Goal: Find contact information: Find contact information

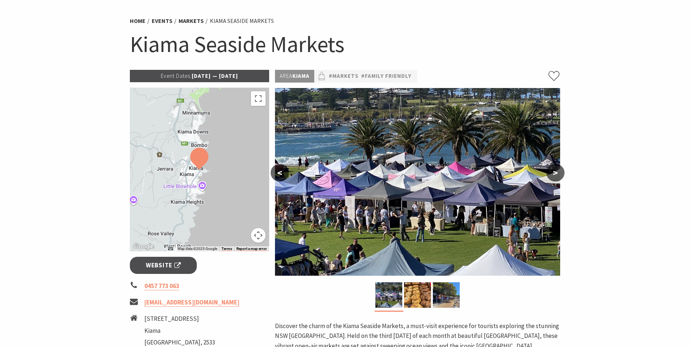
scroll to position [73, 0]
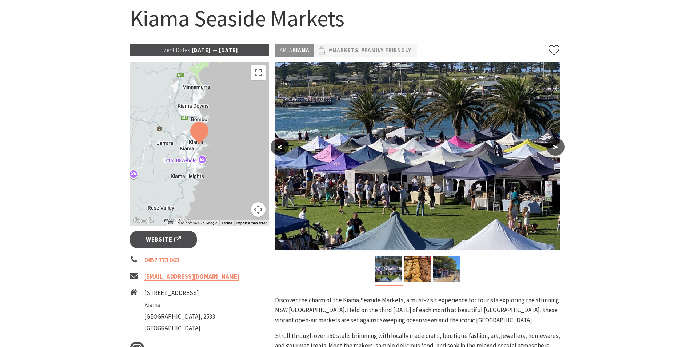
click at [614, 183] on section "Home Events Markets Kiama Seaside Markets Kiama Seaside Markets Event Dates: [D…" at bounding box center [345, 246] width 690 height 559
click at [618, 172] on section "Home Events Markets Kiama Seaside Markets Kiama Seaside Markets Event Dates: [D…" at bounding box center [345, 246] width 690 height 559
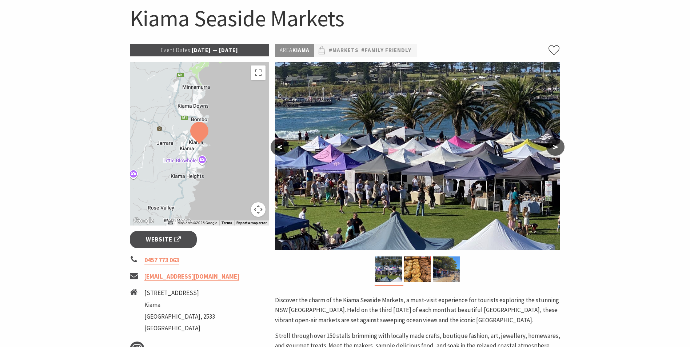
click at [618, 172] on section "Home Events Markets Kiama Seaside Markets Kiama Seaside Markets Event Dates: [D…" at bounding box center [345, 246] width 690 height 559
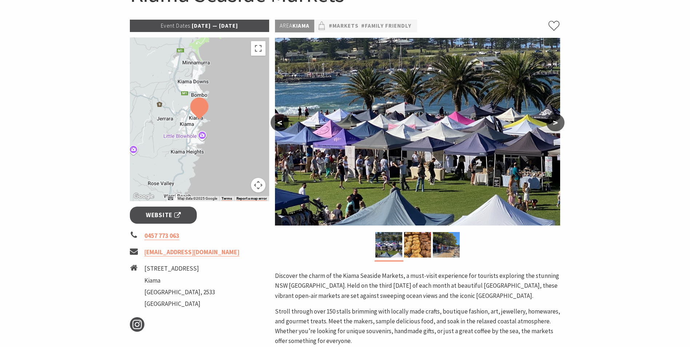
scroll to position [109, 0]
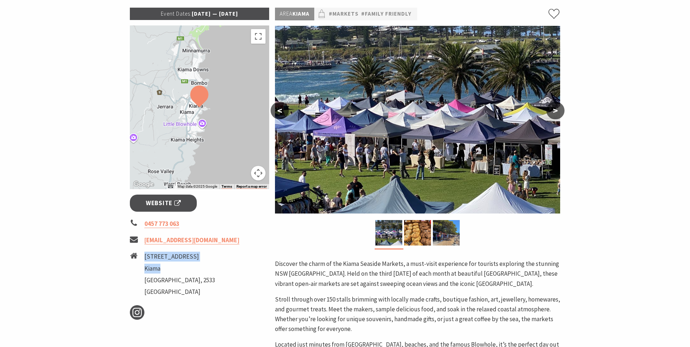
drag, startPoint x: 145, startPoint y: 268, endPoint x: 160, endPoint y: 274, distance: 15.5
click at [160, 274] on ul "[STREET_ADDRESS]" at bounding box center [179, 275] width 71 height 47
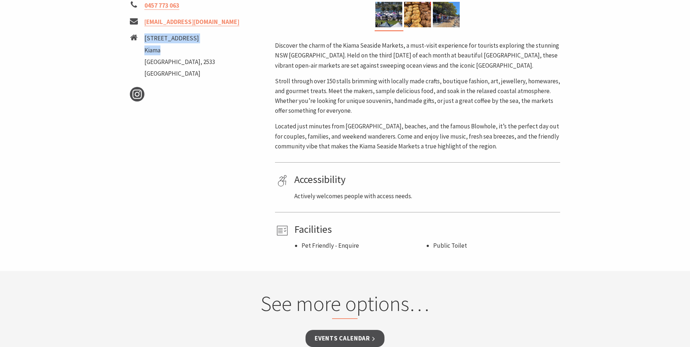
scroll to position [291, 0]
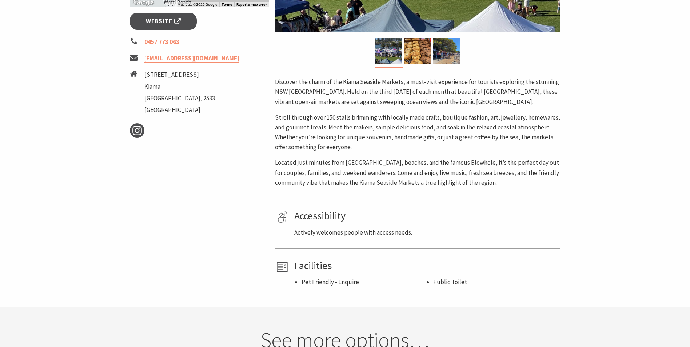
click at [158, 103] on li "[GEOGRAPHIC_DATA], 2533" at bounding box center [179, 98] width 71 height 10
drag, startPoint x: 144, startPoint y: 84, endPoint x: 205, endPoint y: 105, distance: 64.5
click at [205, 105] on li "[STREET_ADDRESS]" at bounding box center [200, 93] width 140 height 47
copy ul "[STREET_ADDRESS]"
click at [179, 195] on div "Event Dates: [DATE] — [DATE] ← Move left → Move right ↑ Move up ↓ Move down + Z…" at bounding box center [199, 56] width 145 height 461
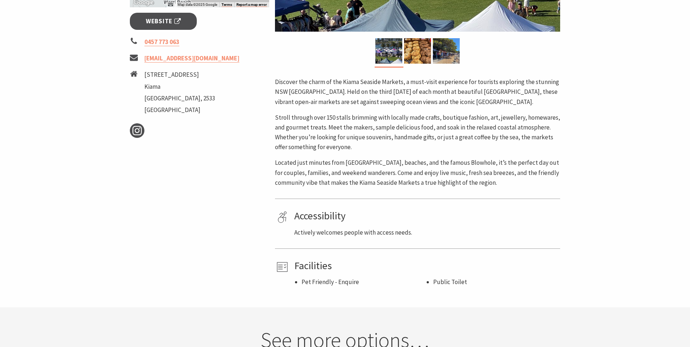
click at [179, 195] on div "Event Dates: [DATE] — [DATE] ← Move left → Move right ↑ Move up ↓ Move down + Z…" at bounding box center [199, 56] width 145 height 461
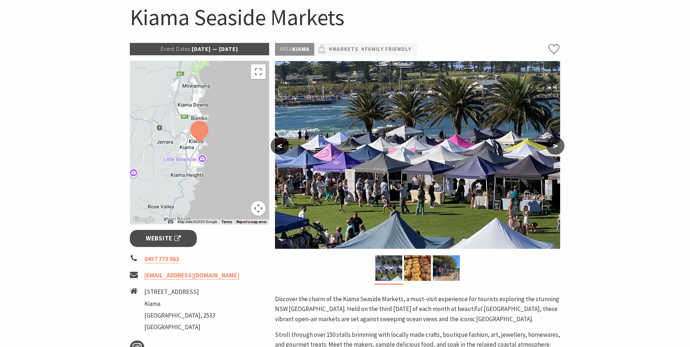
scroll to position [109, 0]
